Goal: Use online tool/utility: Utilize a website feature to perform a specific function

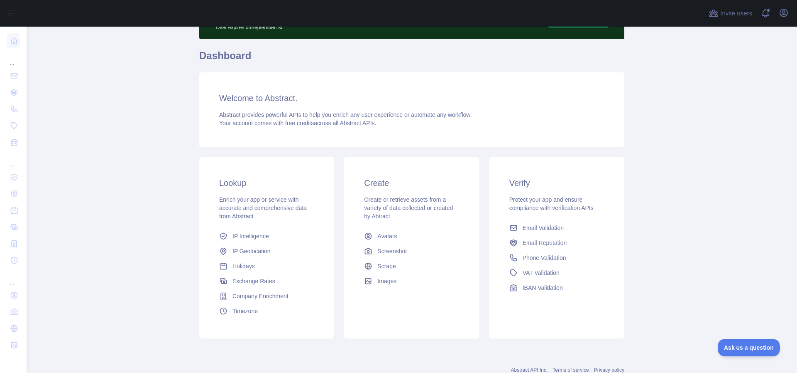
scroll to position [66, 0]
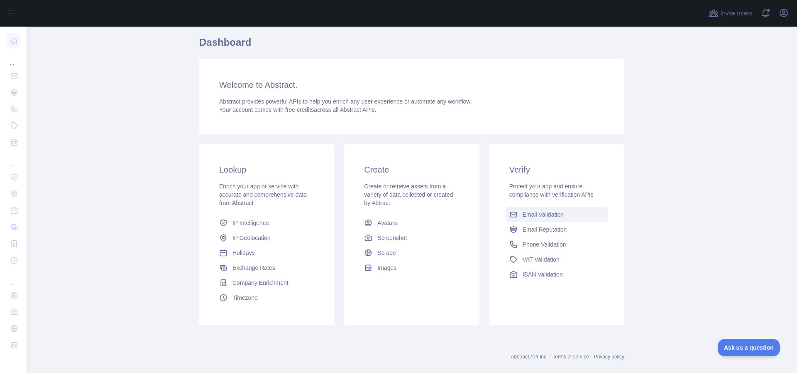
click at [555, 213] on span "Email Validation" at bounding box center [543, 214] width 41 height 8
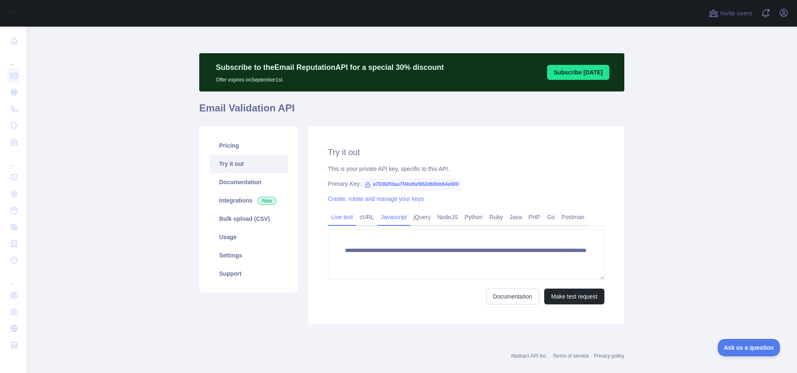
click at [404, 221] on link "Javascript" at bounding box center [393, 216] width 33 height 13
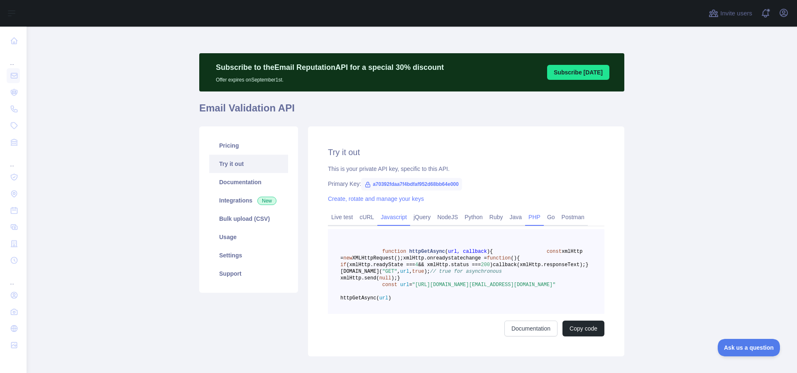
click at [535, 217] on link "PHP" at bounding box center [534, 216] width 19 height 13
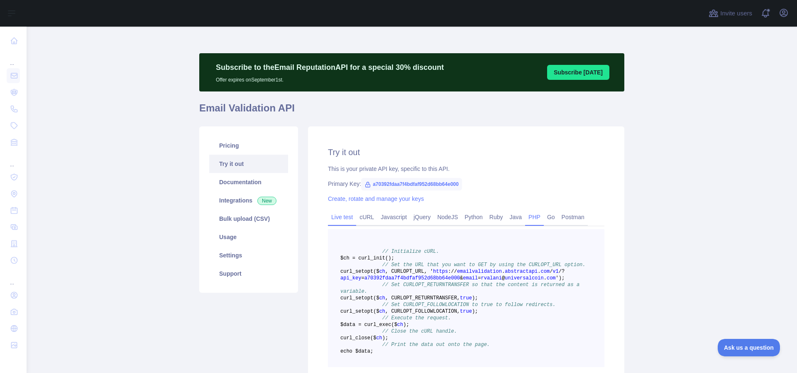
click at [341, 218] on link "Live test" at bounding box center [342, 216] width 28 height 13
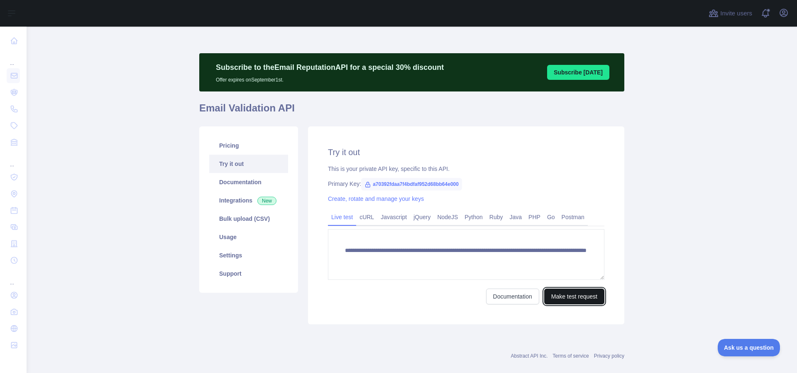
click at [568, 292] on button "Make test request" at bounding box center [574, 296] width 60 height 16
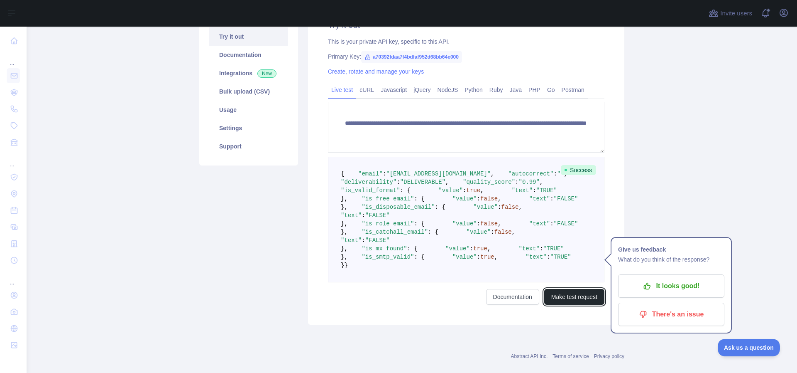
scroll to position [126, 0]
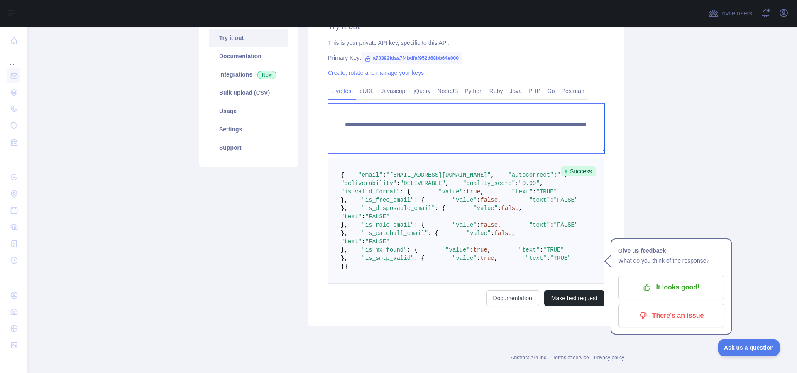
drag, startPoint x: 569, startPoint y: 133, endPoint x: 340, endPoint y: 128, distance: 228.9
click at [340, 128] on textarea "**********" at bounding box center [466, 128] width 277 height 51
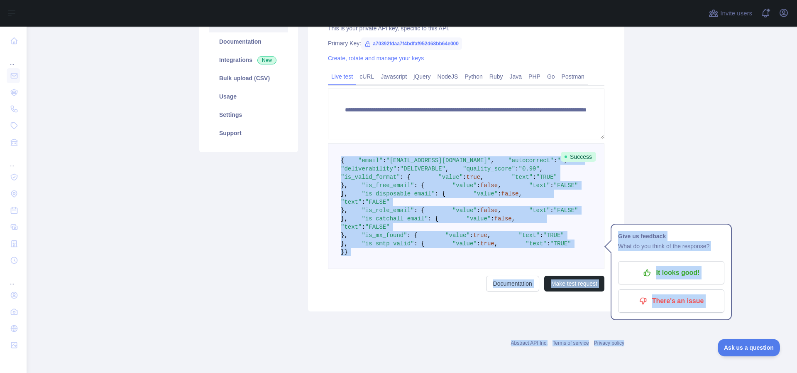
scroll to position [323, 0]
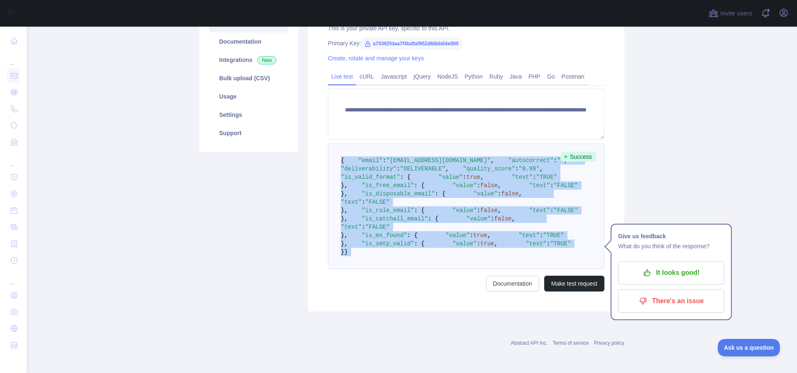
drag, startPoint x: 341, startPoint y: 175, endPoint x: 414, endPoint y: 286, distance: 133.0
click at [414, 286] on form "**********" at bounding box center [466, 189] width 277 height 203
copy code "{ "email" : "[EMAIL_ADDRESS][DOMAIN_NAME]" , "autocorrect" : "" , "deliverabili…"
